Goal: Task Accomplishment & Management: Manage account settings

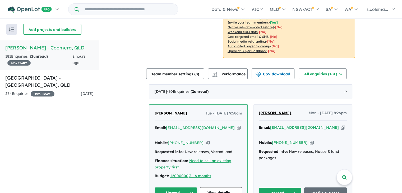
scroll to position [185, 0]
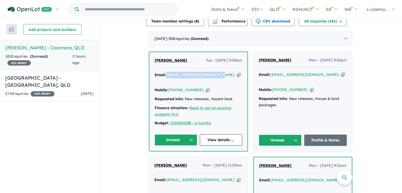
drag, startPoint x: 217, startPoint y: 70, endPoint x: 165, endPoint y: 68, distance: 51.9
click at [165, 72] on div "Email: [PERSON_NAME][EMAIL_ADDRESS][DOMAIN_NAME] Copied!" at bounding box center [199, 78] width 88 height 13
copy div "[EMAIL_ADDRESS][DOMAIN_NAME]"
drag, startPoint x: 191, startPoint y: 58, endPoint x: 154, endPoint y: 56, distance: 37.1
click at [155, 57] on div "[PERSON_NAME] Tue - [DATE] 9:58am" at bounding box center [199, 62] width 88 height 11
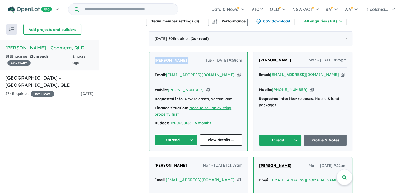
copy span "[PERSON_NAME]"
drag, startPoint x: 197, startPoint y: 81, endPoint x: 175, endPoint y: 77, distance: 22.0
click at [175, 87] on div "Mobile: [PHONE_NUMBER] Copied!" at bounding box center [199, 90] width 88 height 6
copy link "414 188 047"
click at [167, 134] on button "Unread" at bounding box center [176, 139] width 43 height 11
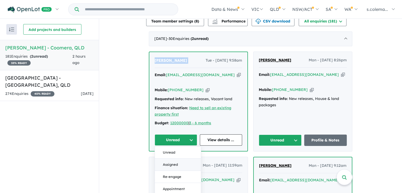
click at [172, 159] on button "Assigned" at bounding box center [178, 165] width 46 height 12
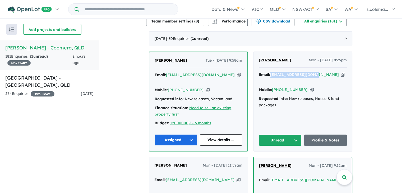
drag, startPoint x: 311, startPoint y: 71, endPoint x: 270, endPoint y: 68, distance: 41.4
click at [270, 72] on div "Email: [EMAIL_ADDRESS][DOMAIN_NAME] Copied!" at bounding box center [303, 78] width 88 height 13
copy a%20Novella%20Waters%20-%20Coomera"] "[EMAIL_ADDRESS][DOMAIN_NAME]"
click at [257, 56] on div "[PERSON_NAME] - [DATE] 8:26pm Email: [EMAIL_ADDRESS][DOMAIN_NAME] Copied! Mobil…" at bounding box center [303, 101] width 99 height 99
copy span "[PERSON_NAME]"
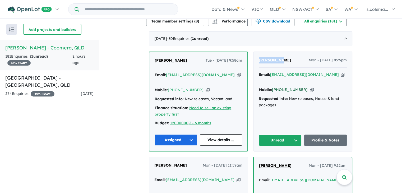
drag, startPoint x: 301, startPoint y: 81, endPoint x: 279, endPoint y: 77, distance: 22.0
click at [279, 87] on div "Mobile: [PHONE_NUMBER] Copied!" at bounding box center [303, 90] width 88 height 6
copy link "432 177 492"
click at [295, 135] on button "Unread" at bounding box center [280, 140] width 43 height 11
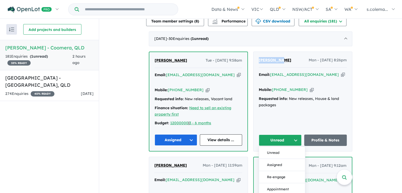
click at [288, 159] on button "Assigned" at bounding box center [282, 165] width 46 height 12
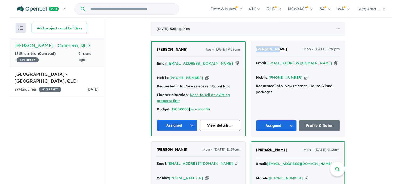
scroll to position [0, 0]
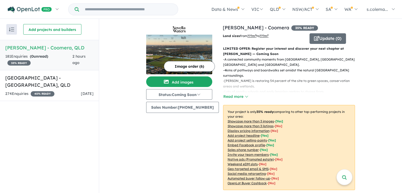
click at [30, 149] on div "Recent enquiries first Most unread enquiries first Most enquiries first By name…" at bounding box center [49, 106] width 99 height 174
